Goal: Information Seeking & Learning: Learn about a topic

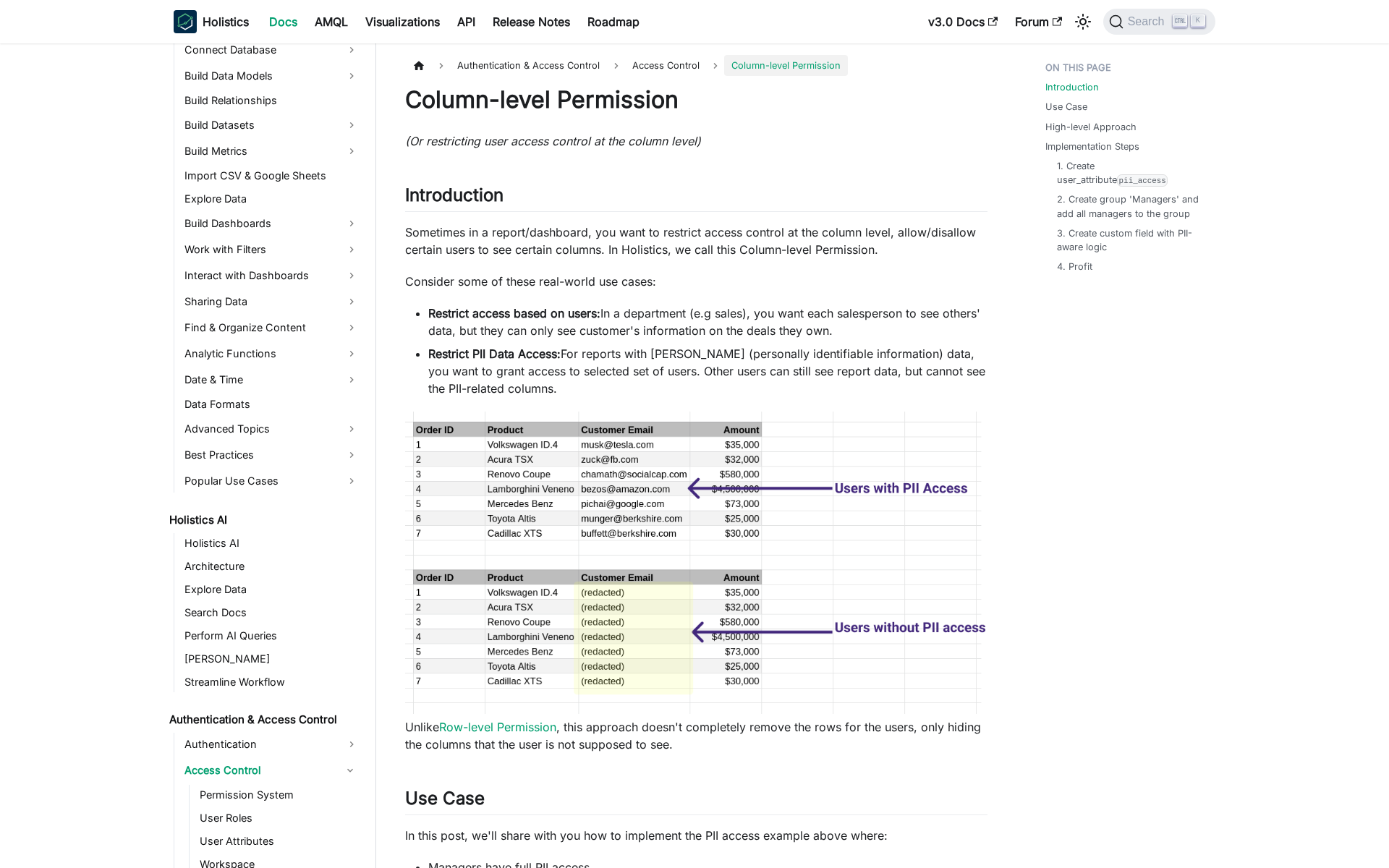
scroll to position [521, 0]
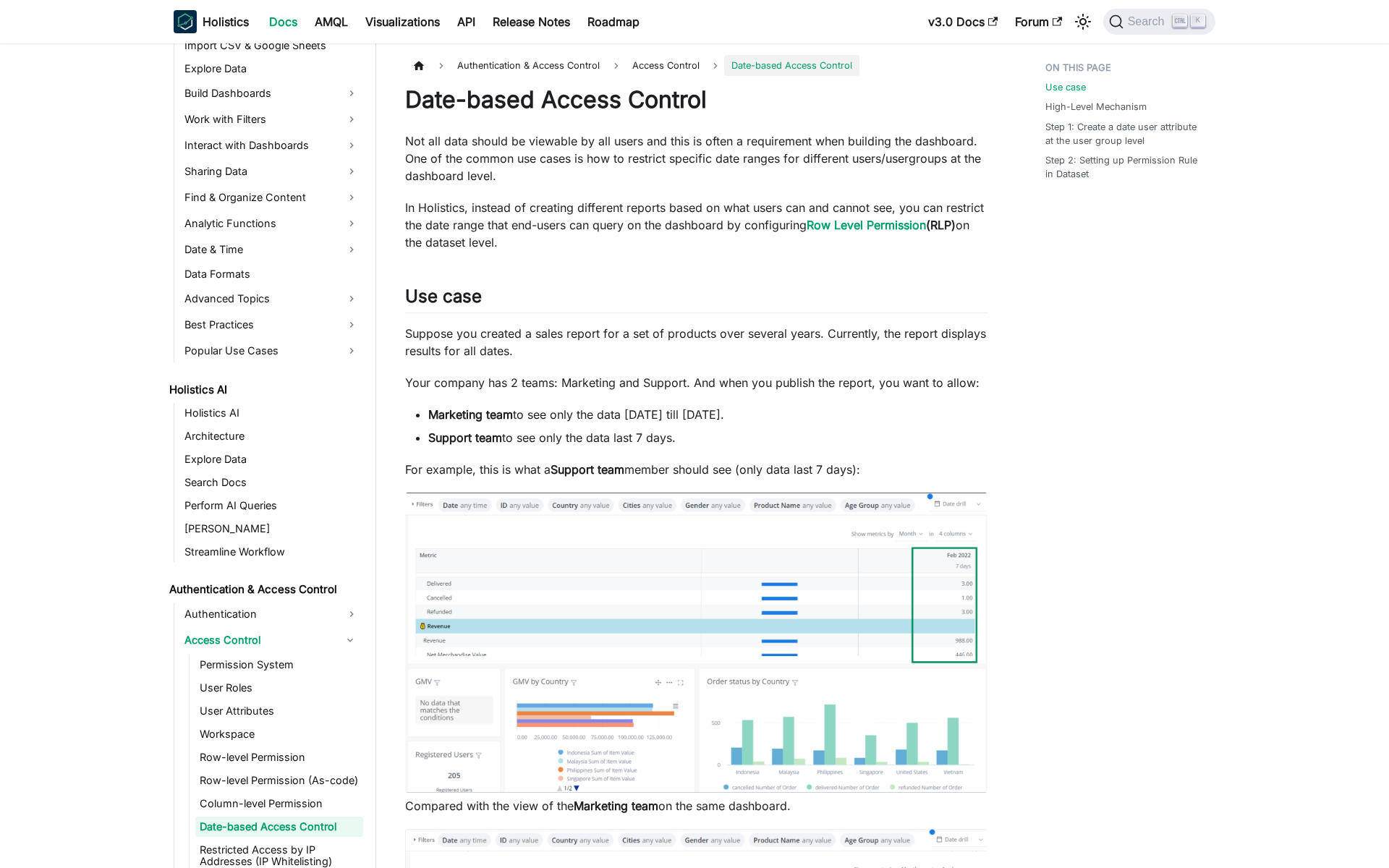
scroll to position [544, 0]
